Goal: Transaction & Acquisition: Purchase product/service

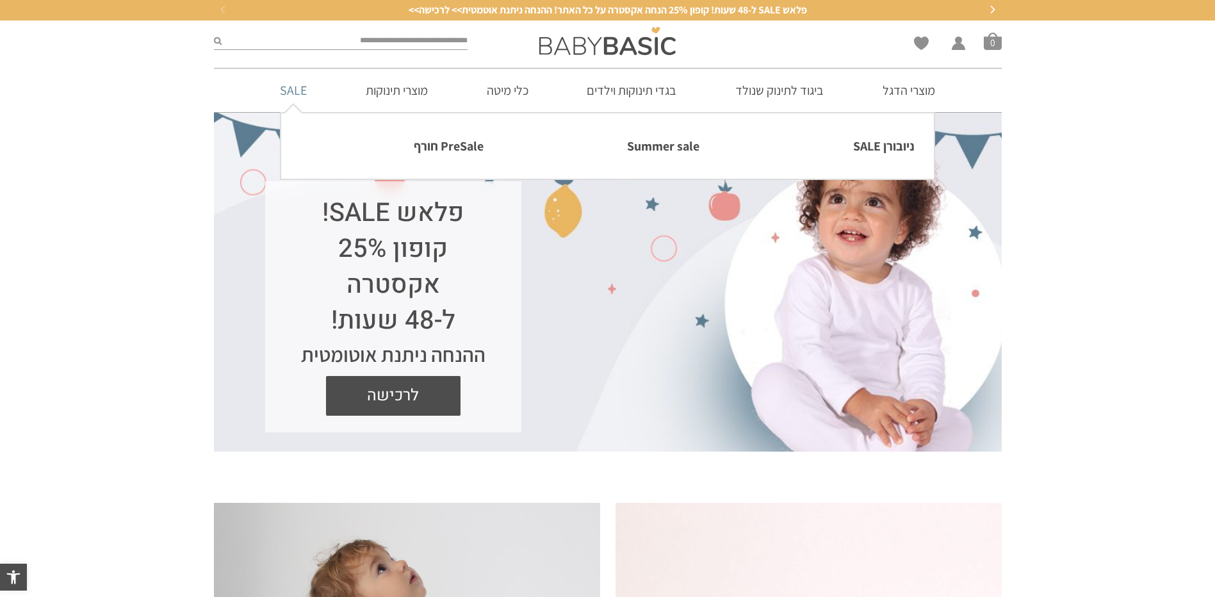
click at [300, 89] on link "SALE" at bounding box center [293, 91] width 65 height 44
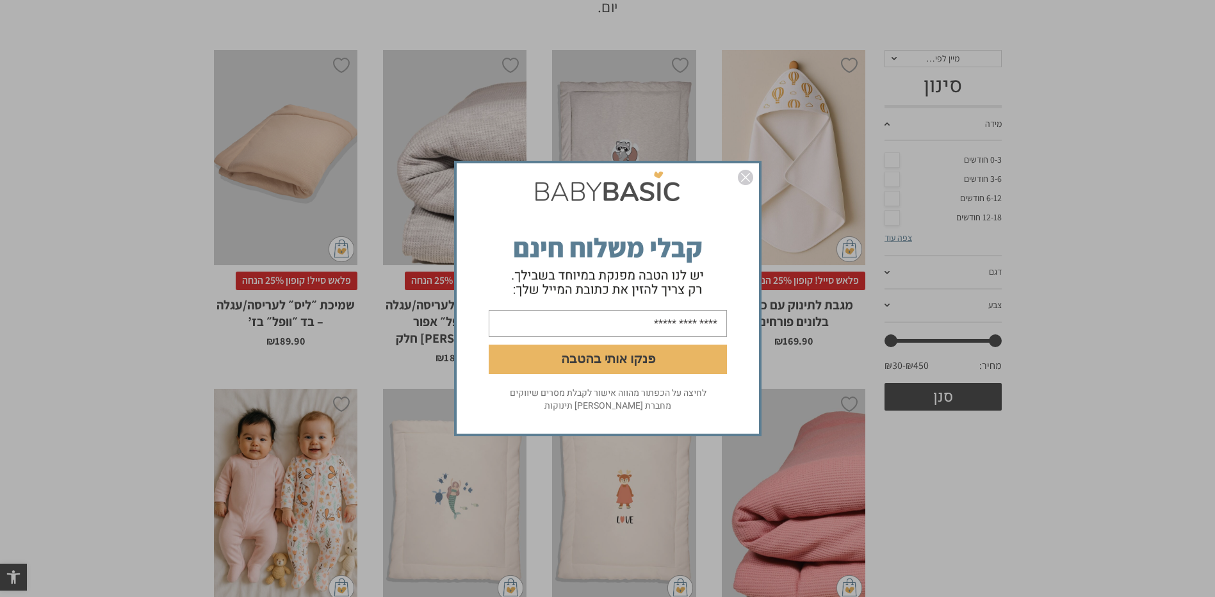
scroll to position [384, 0]
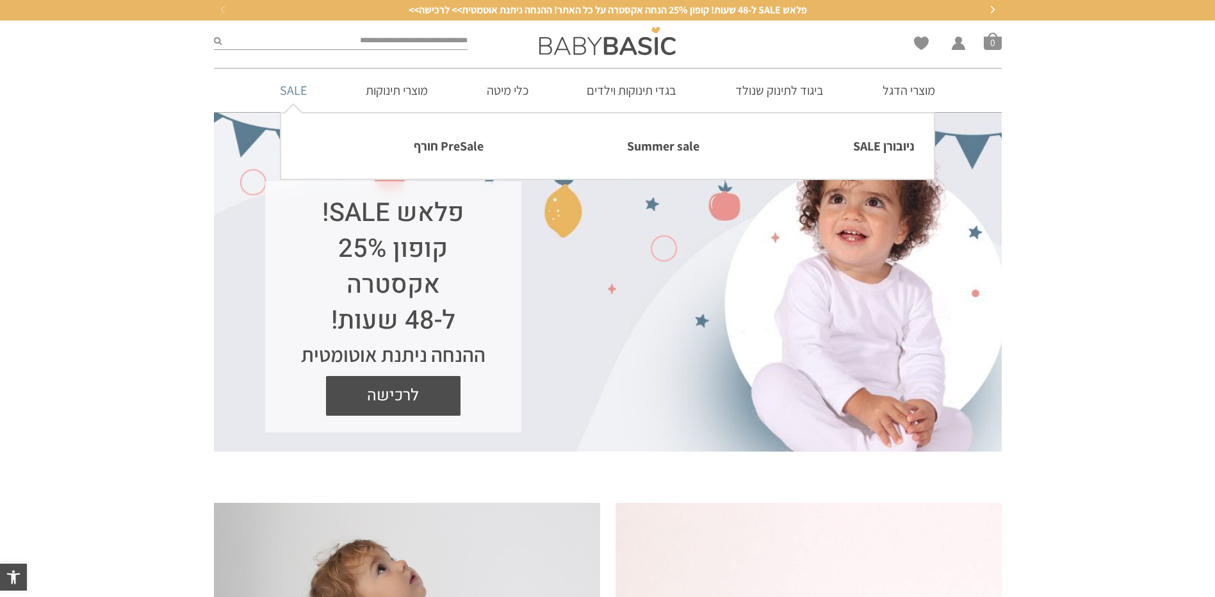
click at [290, 88] on link "SALE" at bounding box center [293, 91] width 65 height 44
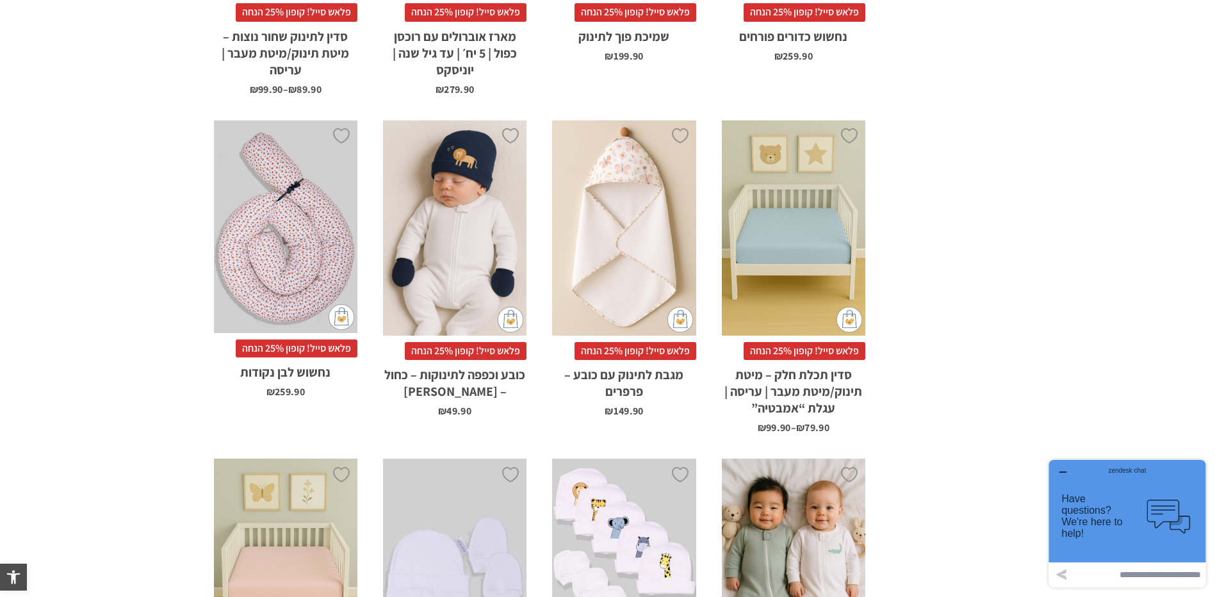
scroll to position [1237, 0]
